Goal: Navigation & Orientation: Find specific page/section

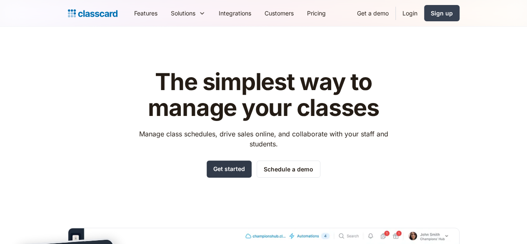
click at [218, 166] on link "Get started" at bounding box center [229, 168] width 45 height 17
click at [424, 12] on link "Login" at bounding box center [410, 13] width 28 height 19
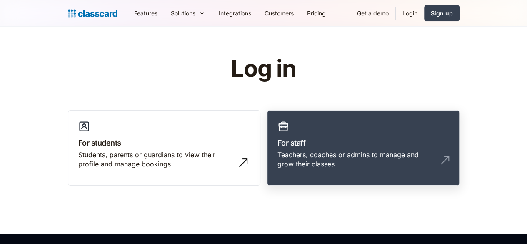
click at [313, 153] on div "Teachers, coaches or admins to manage and grow their classes" at bounding box center [355, 159] width 155 height 19
